Goal: Transaction & Acquisition: Purchase product/service

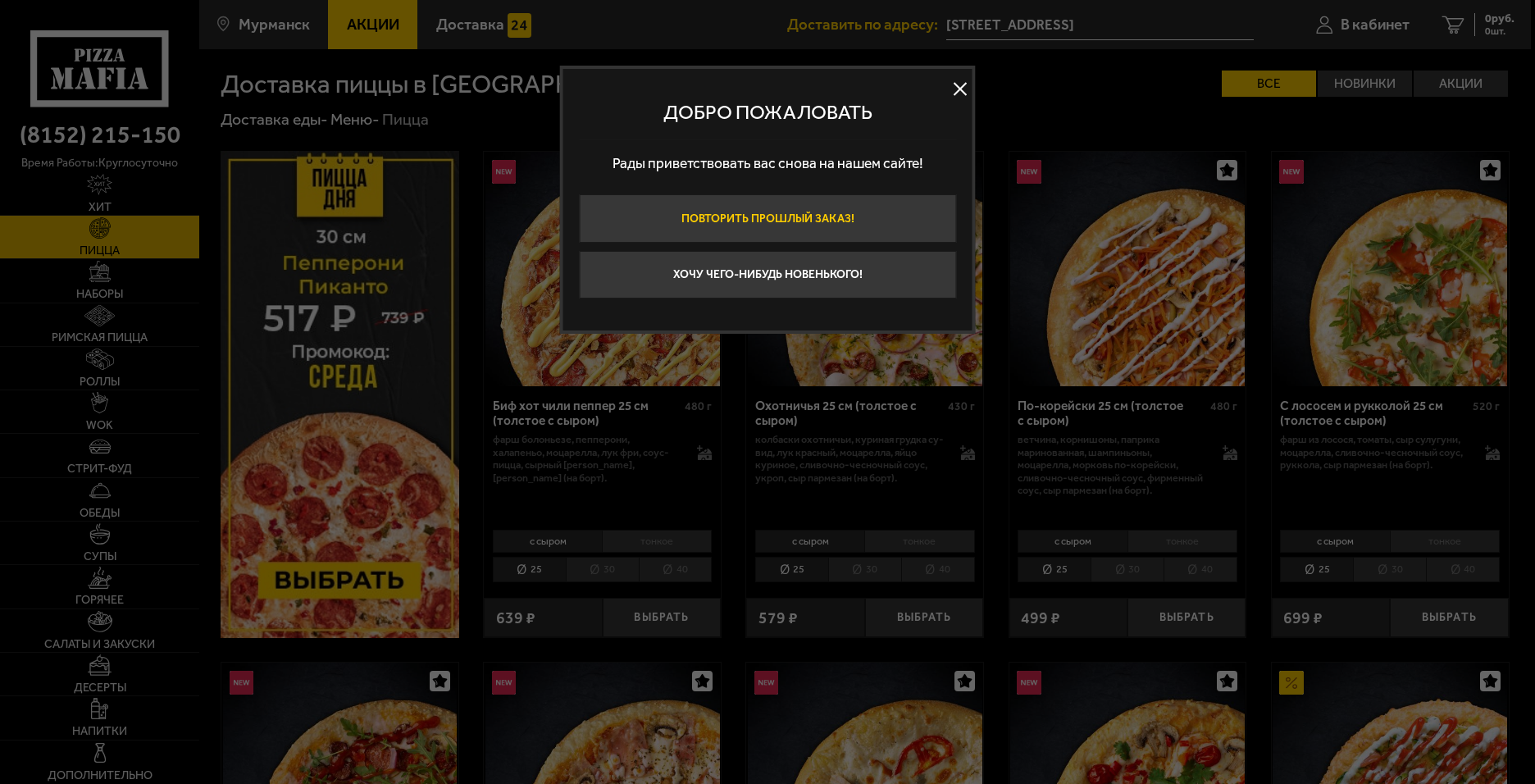
click at [862, 223] on button "Повторить прошлый заказ!" at bounding box center [768, 218] width 377 height 48
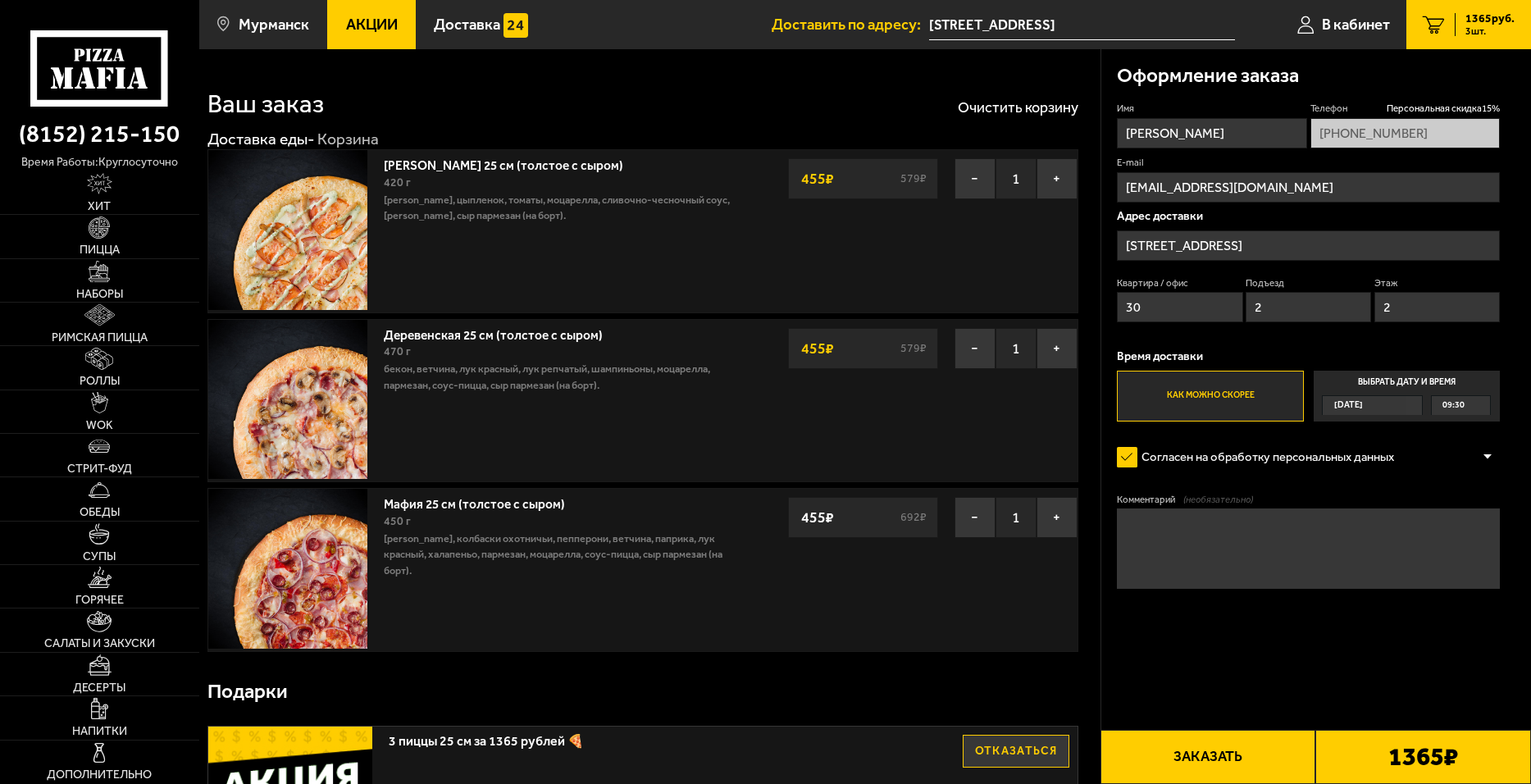
click at [1236, 754] on button "Заказать" at bounding box center [1208, 756] width 216 height 54
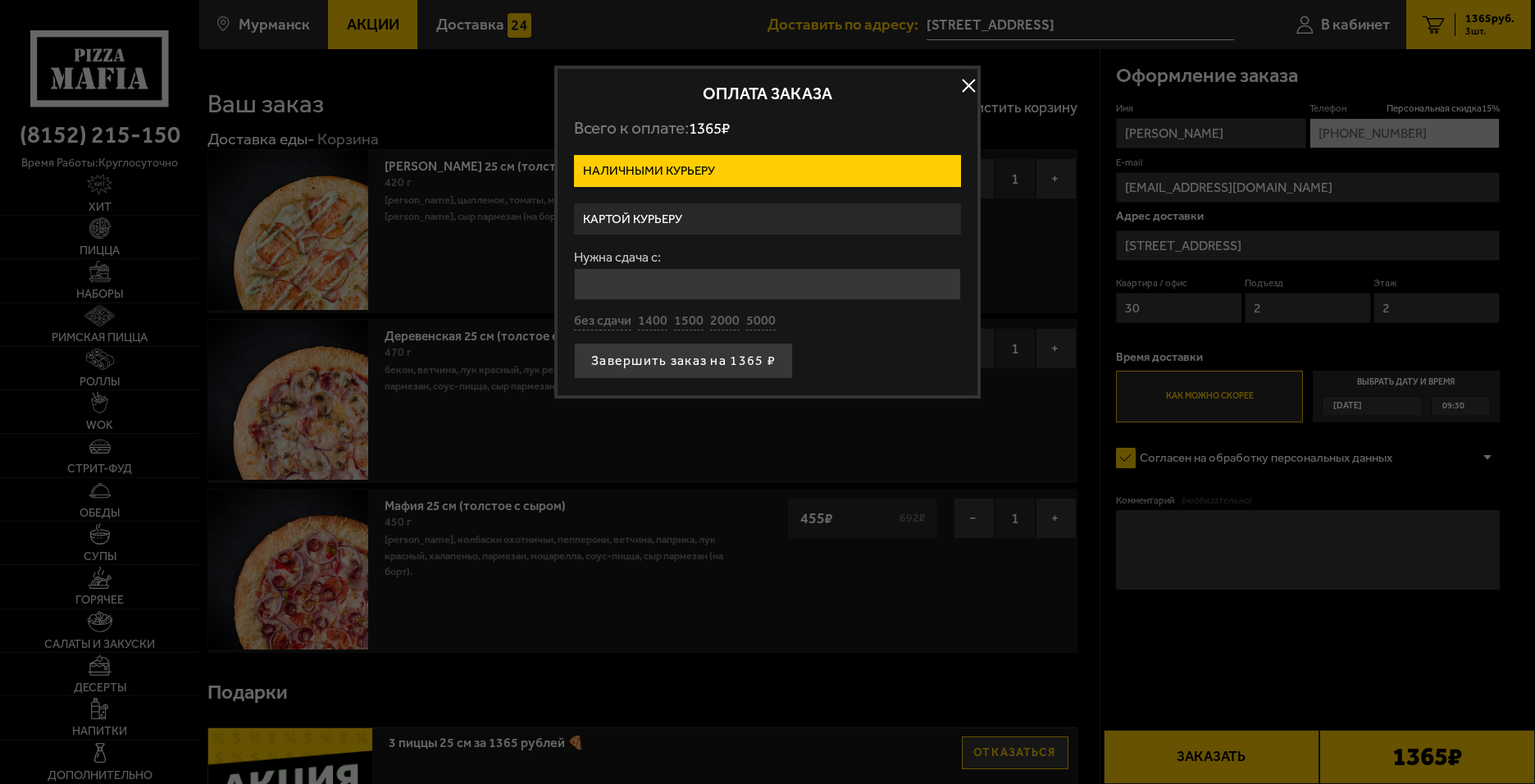
click at [716, 220] on label "Картой курьеру" at bounding box center [768, 219] width 387 height 32
click at [0, 0] on input "Картой курьеру" at bounding box center [0, 0] width 0 height 0
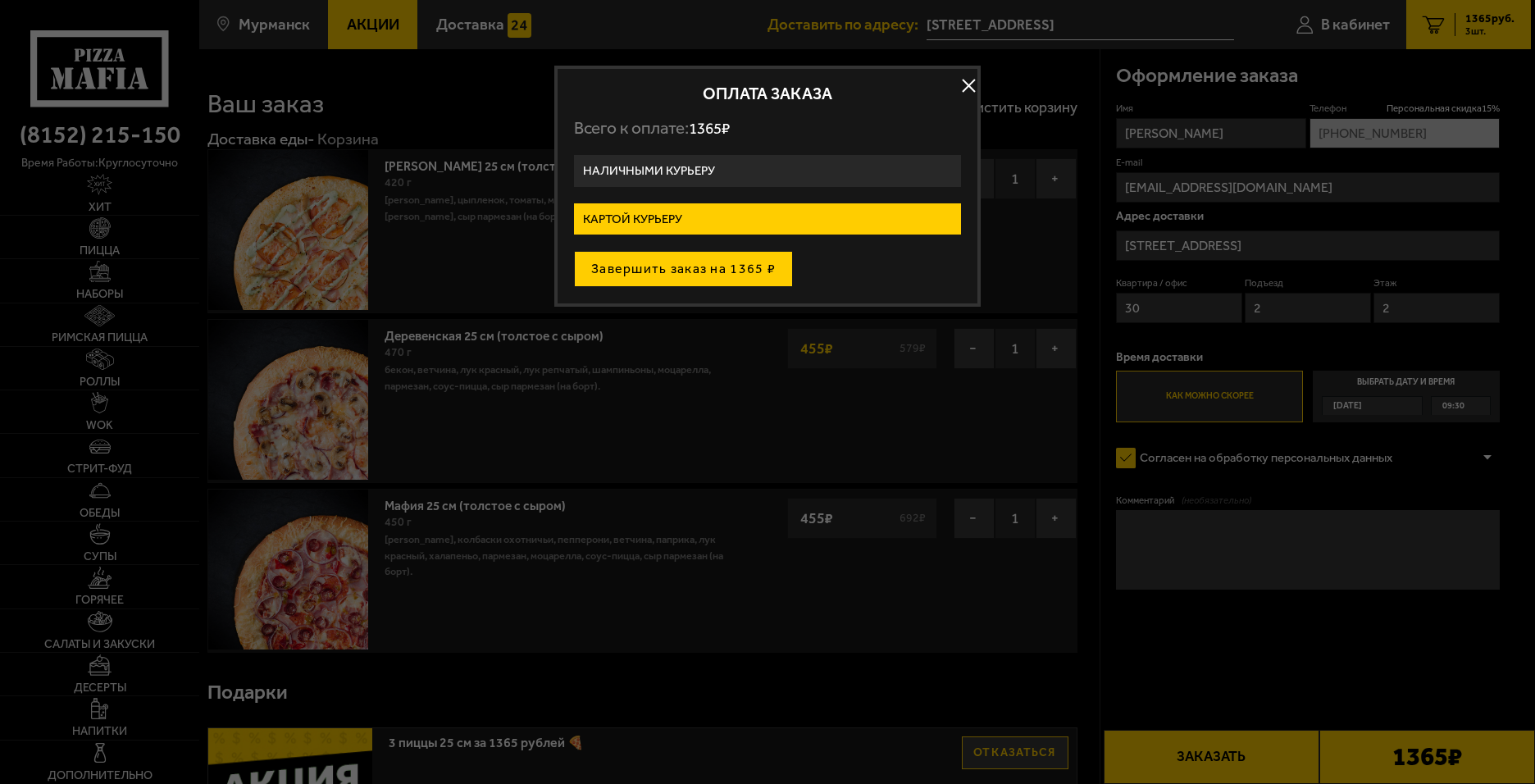
click at [717, 277] on button "Завершить заказ на 1365 ₽" at bounding box center [684, 268] width 219 height 36
